Goal: Find specific page/section: Find specific page/section

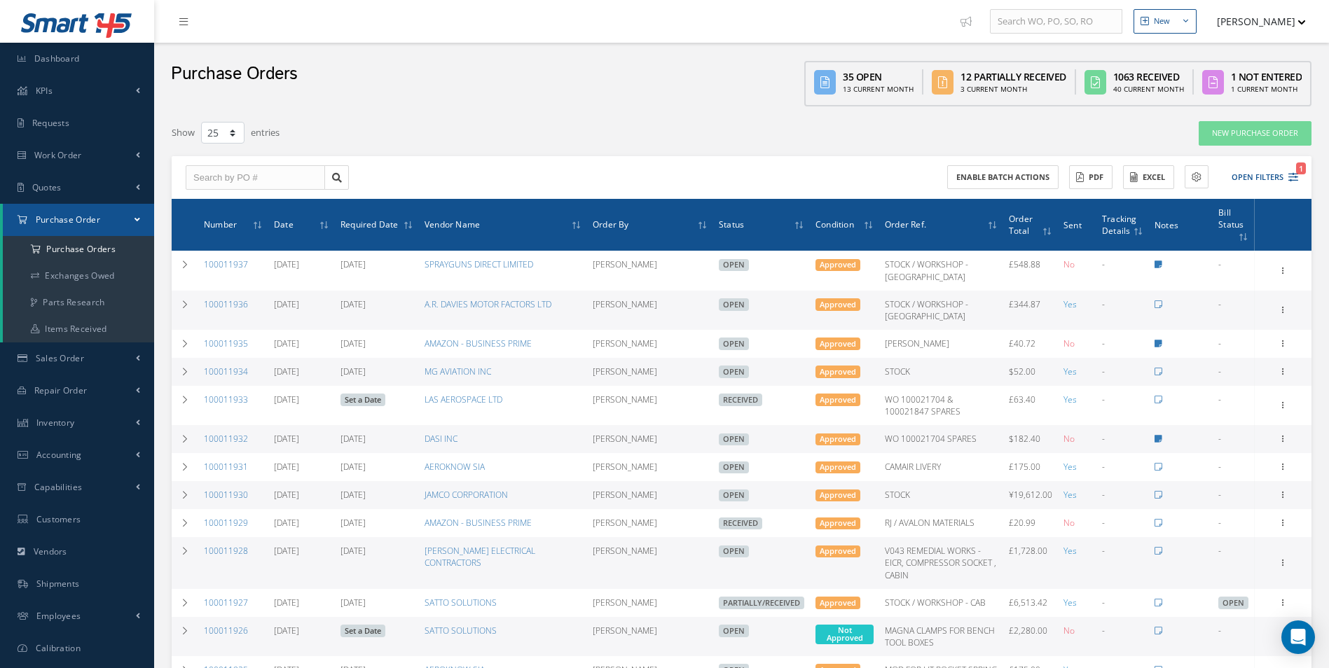
select select "25"
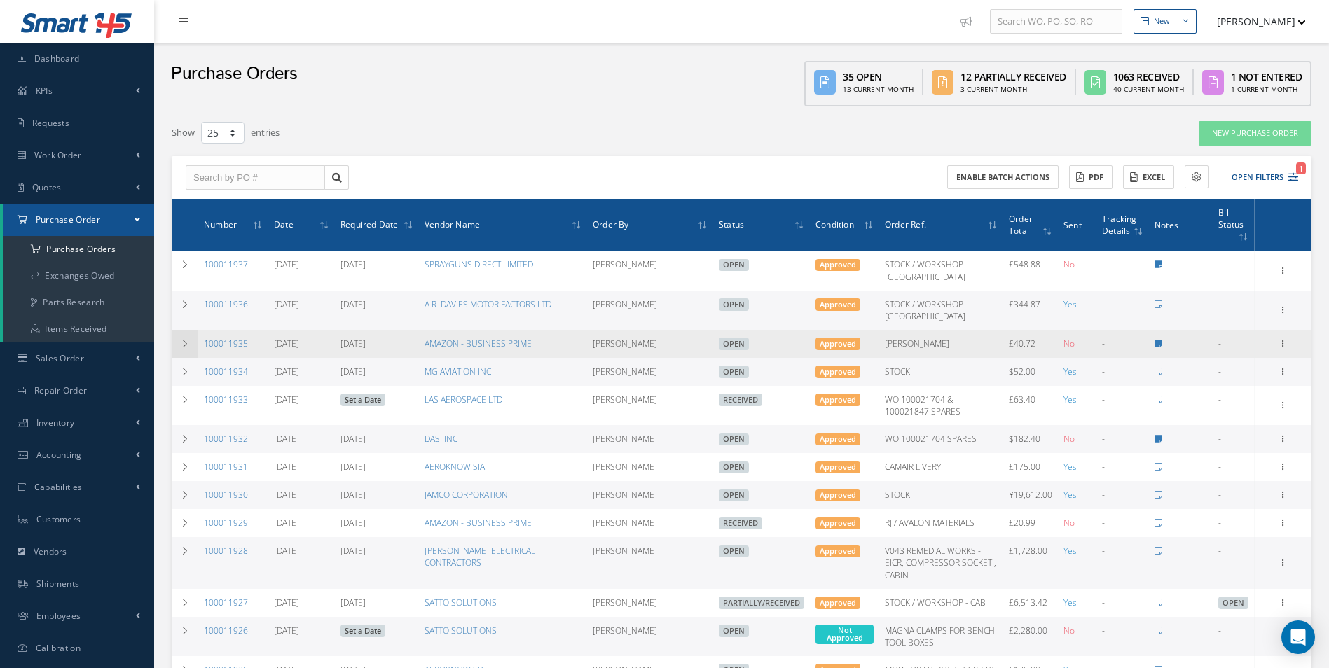
click at [188, 342] on icon at bounding box center [185, 344] width 10 height 8
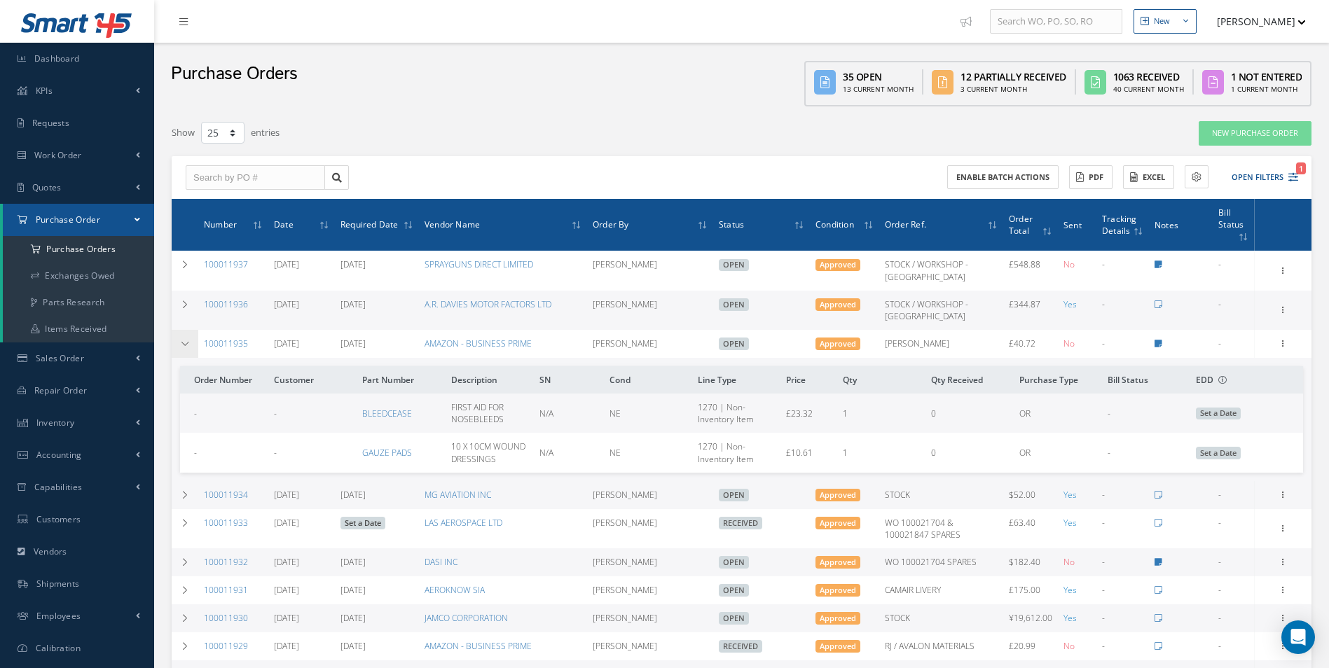
click at [188, 342] on icon at bounding box center [185, 344] width 10 height 8
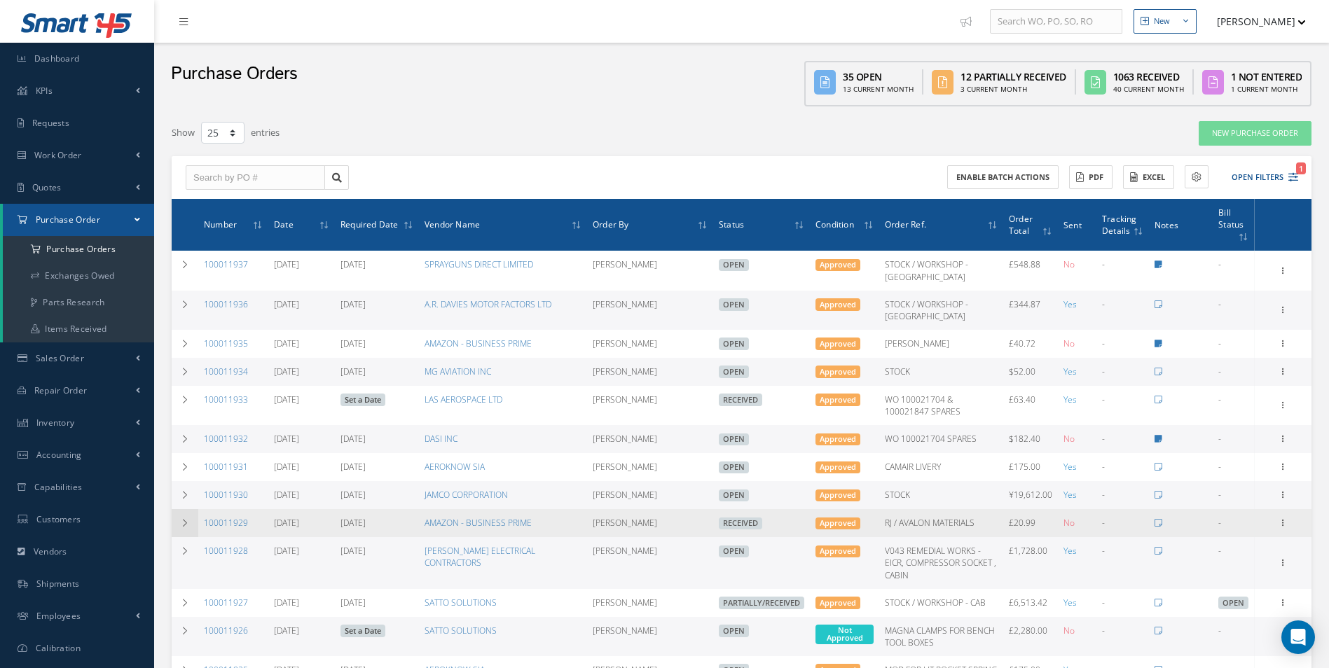
click at [183, 522] on icon at bounding box center [185, 523] width 10 height 8
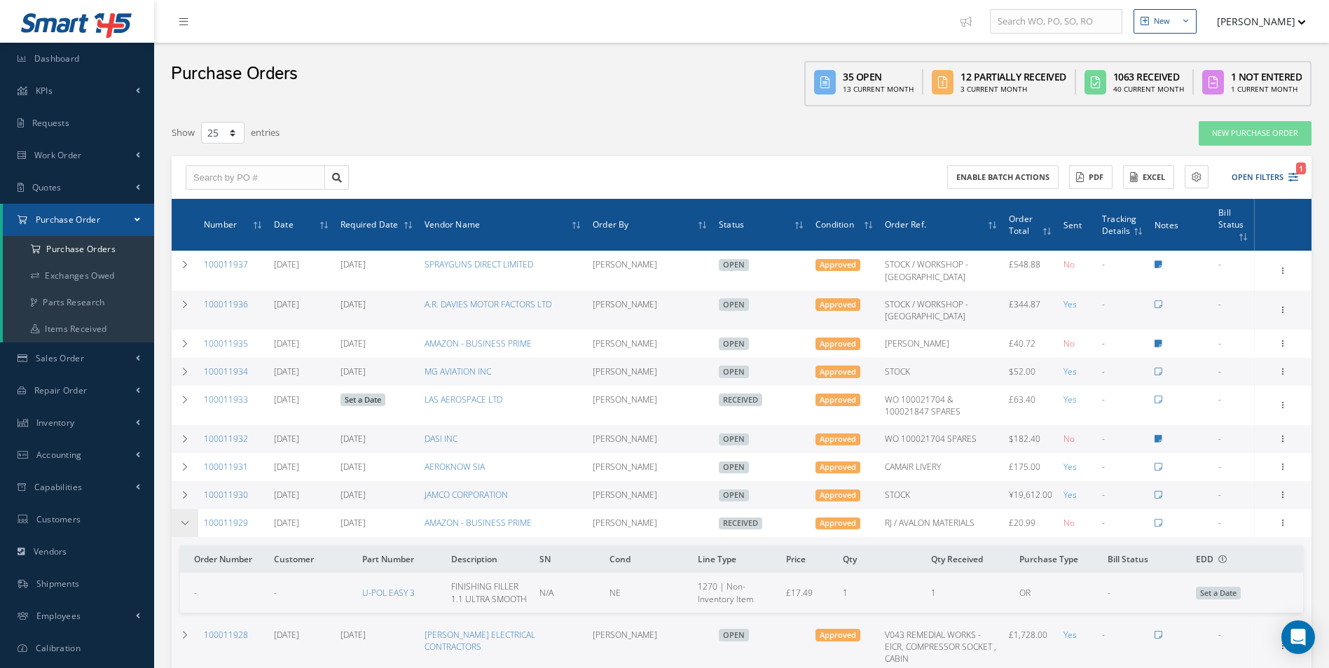
click at [183, 522] on icon at bounding box center [185, 523] width 10 height 8
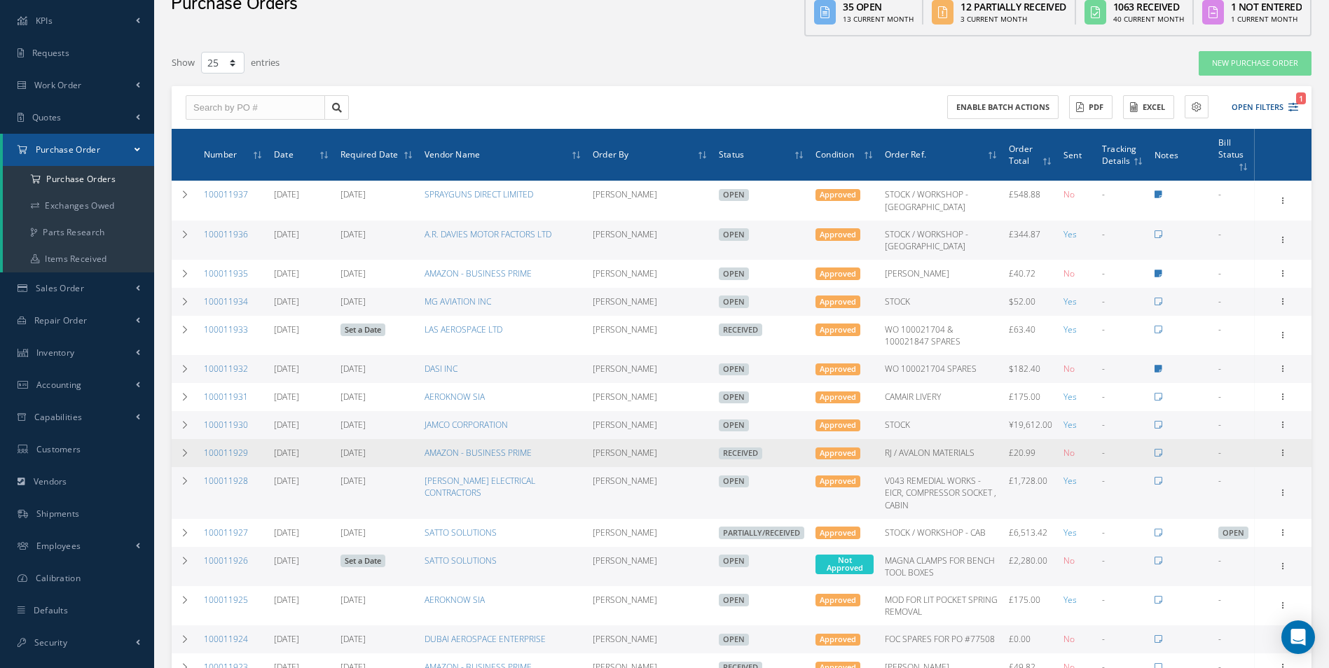
scroll to position [140, 0]
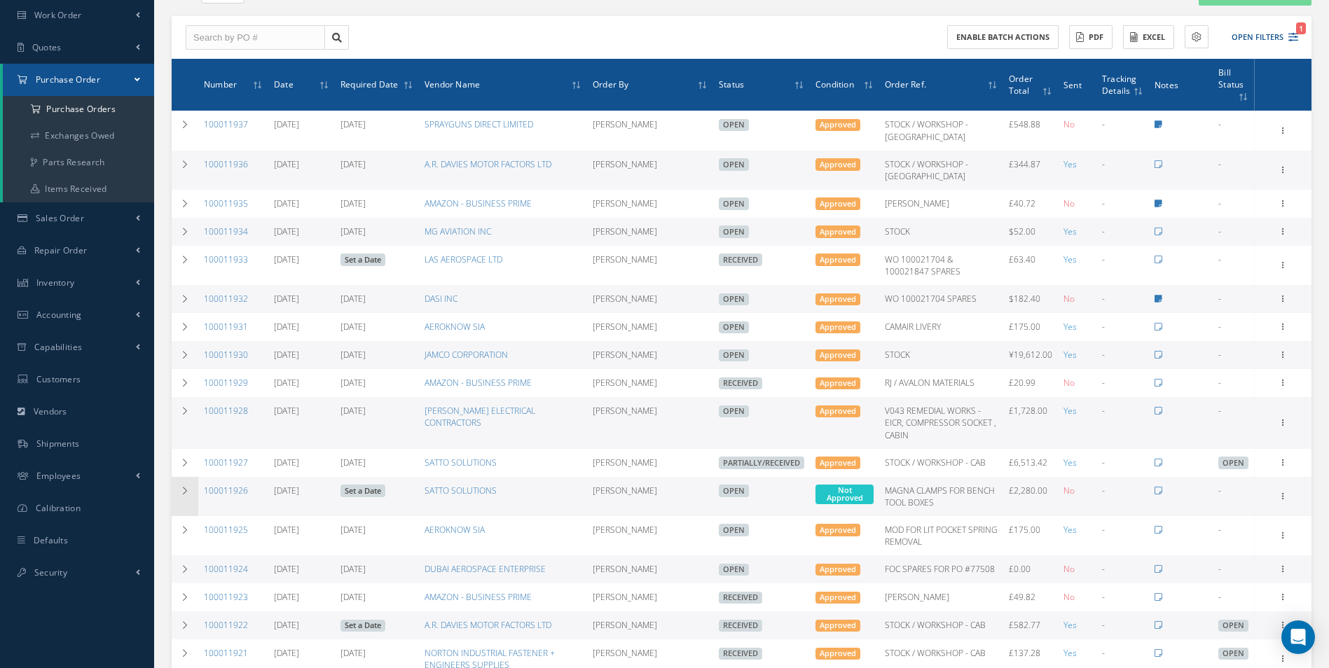
click at [183, 487] on icon at bounding box center [185, 491] width 10 height 8
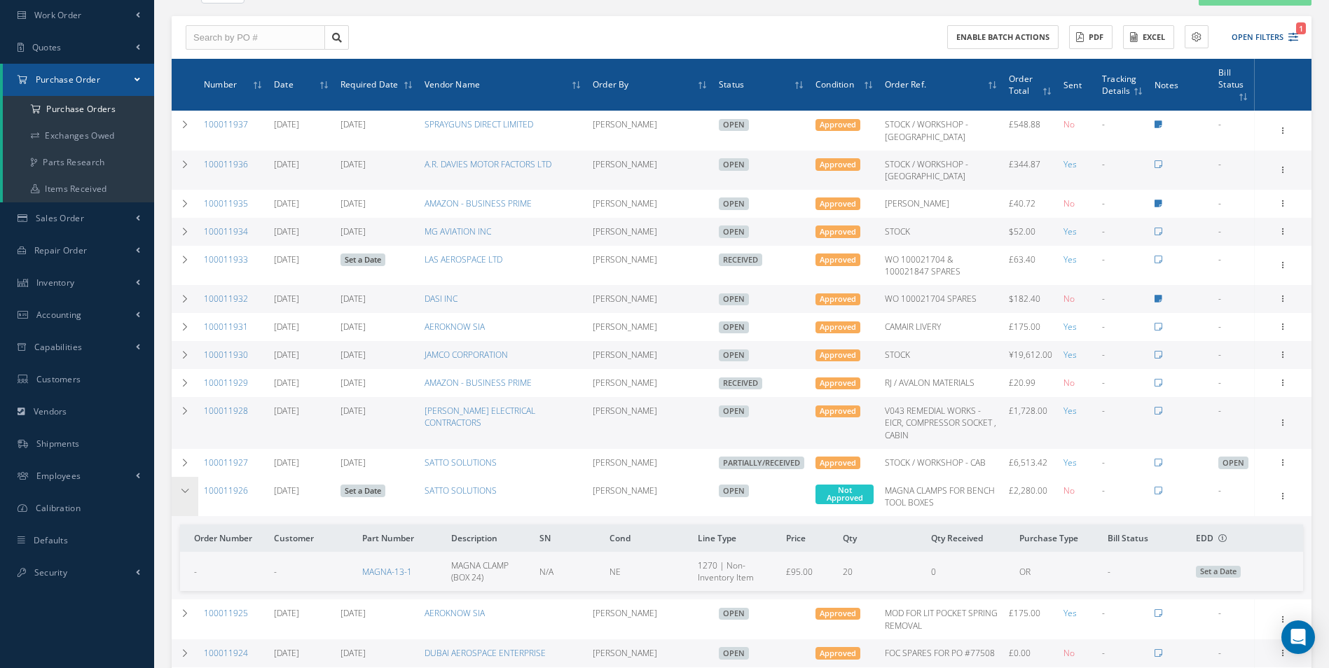
click at [183, 487] on icon at bounding box center [185, 491] width 10 height 8
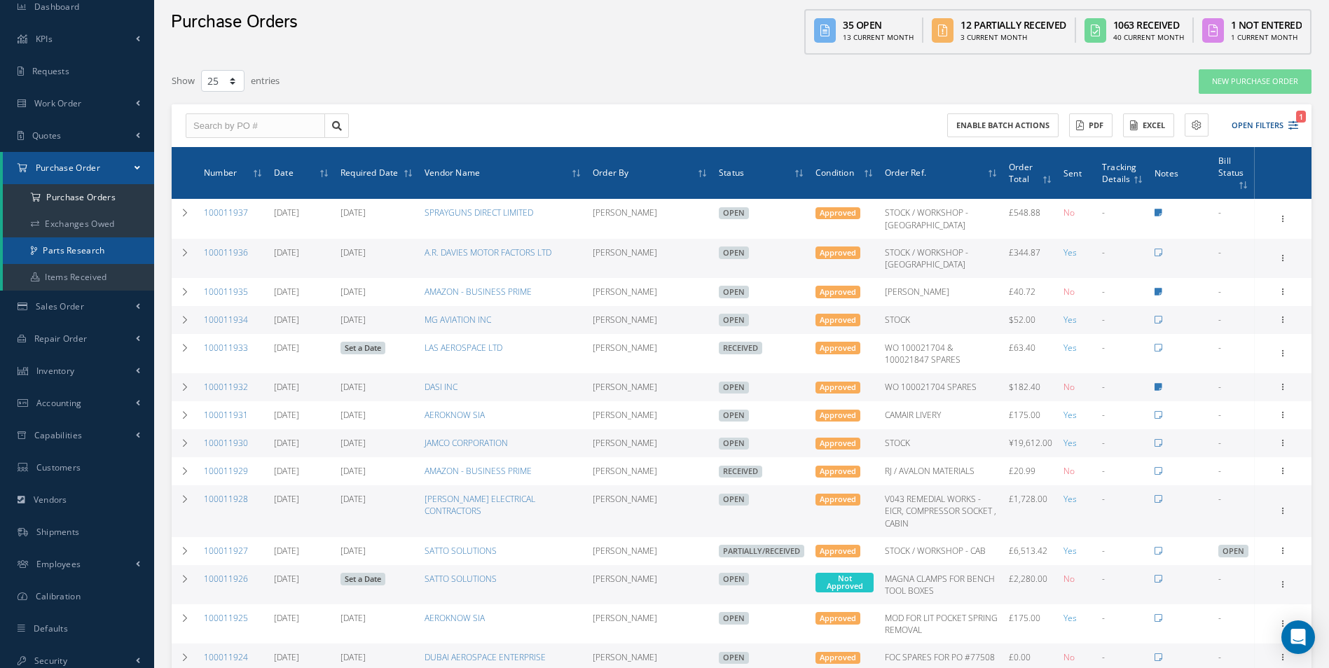
scroll to position [0, 0]
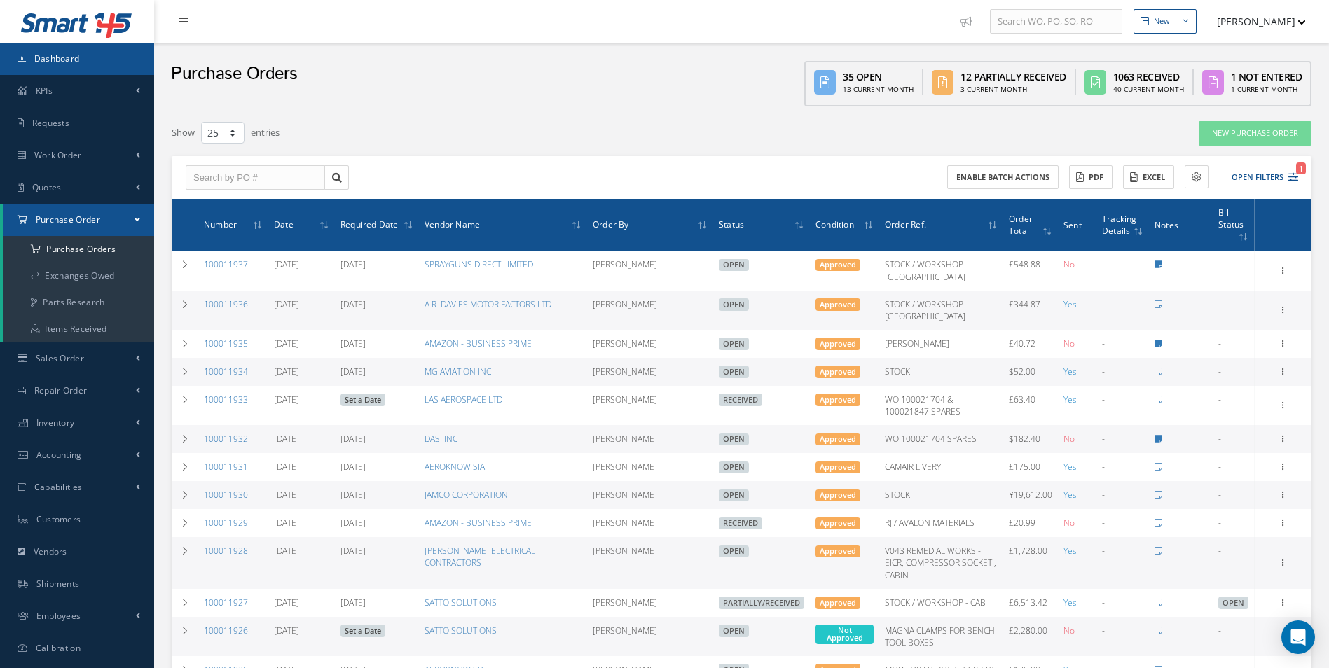
click at [97, 50] on link "Dashboard" at bounding box center [77, 59] width 154 height 32
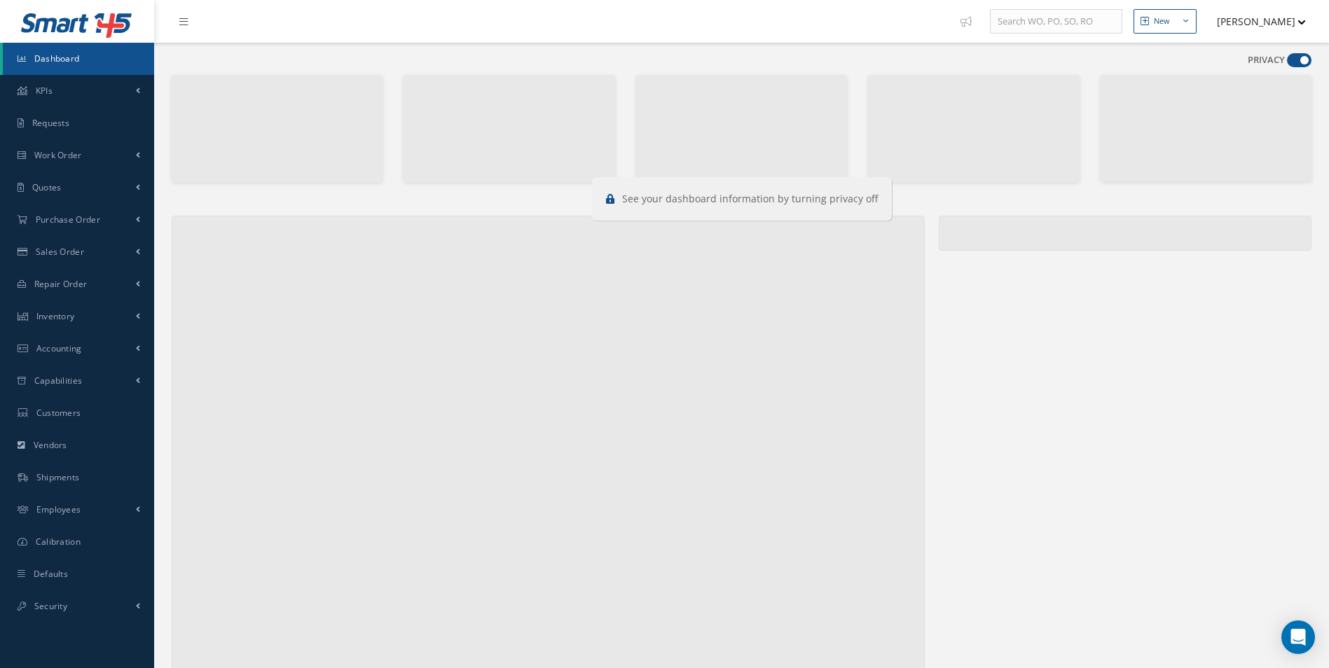
click at [1295, 63] on span at bounding box center [1299, 60] width 25 height 14
click at [1287, 63] on input "checkbox" at bounding box center [1287, 63] width 0 height 0
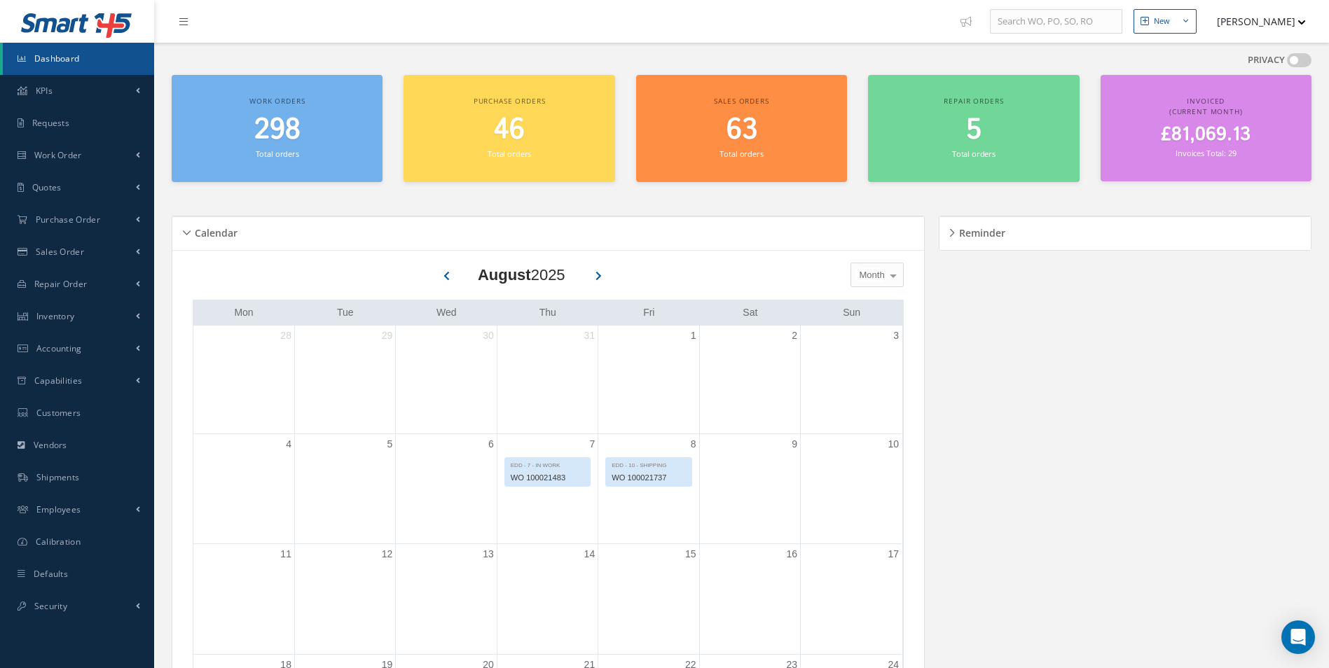
click at [1295, 63] on span at bounding box center [1299, 60] width 25 height 14
click at [1287, 63] on input "checkbox" at bounding box center [1287, 63] width 0 height 0
